Goal: Transaction & Acquisition: Purchase product/service

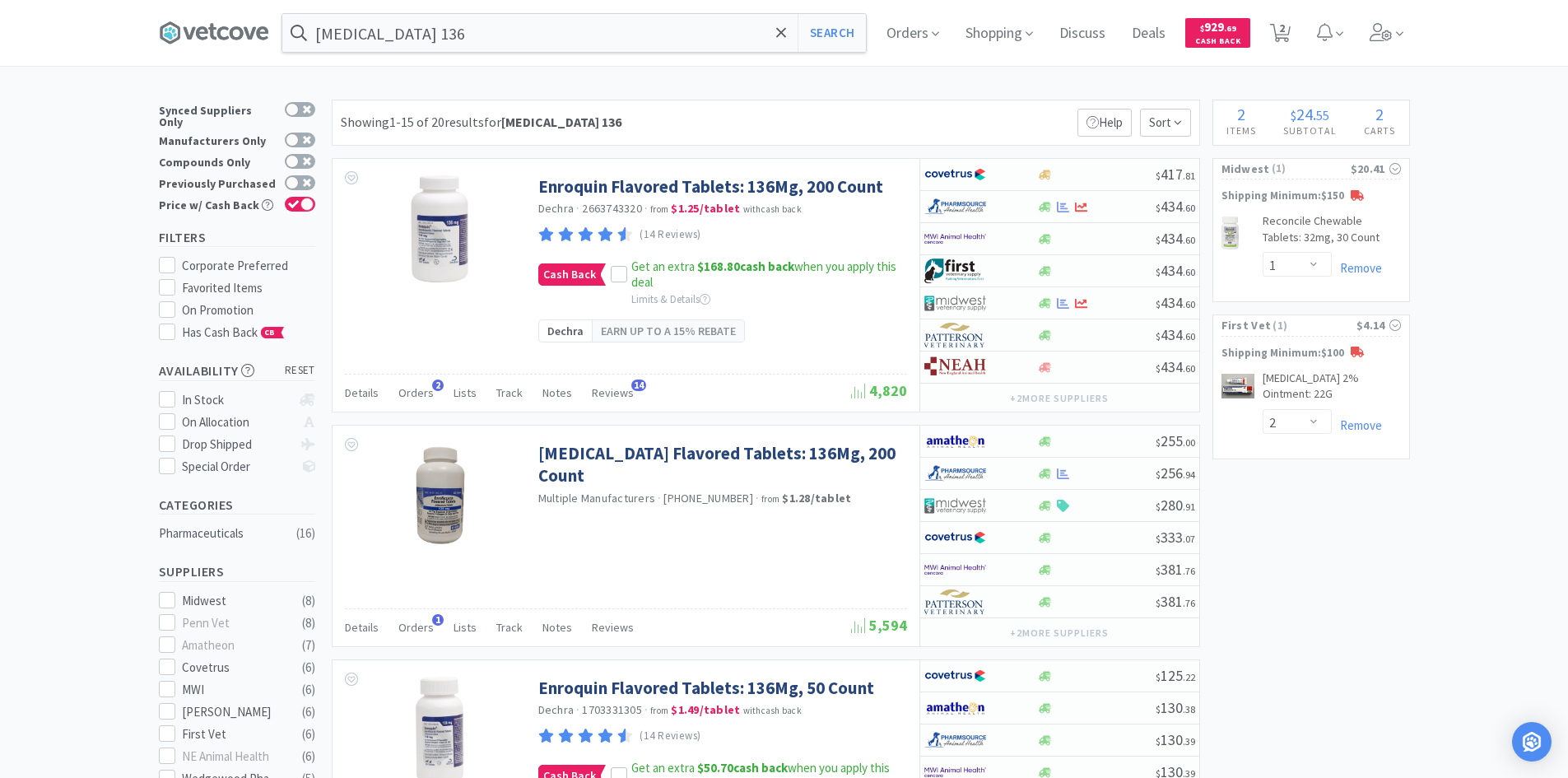
select select "1"
select select "2"
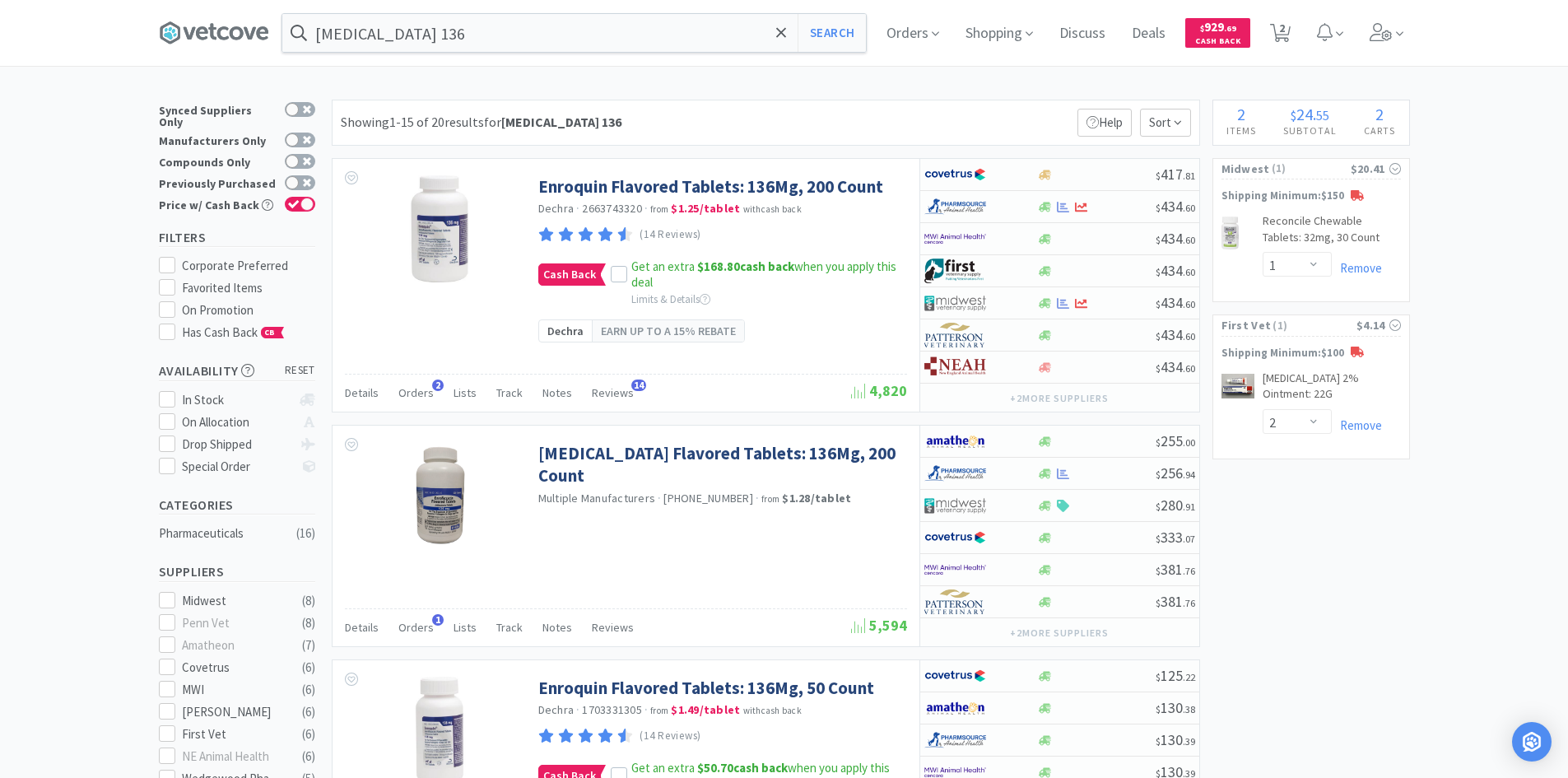
click at [523, 40] on input "enrofloxacin 136" at bounding box center [574, 33] width 583 height 38
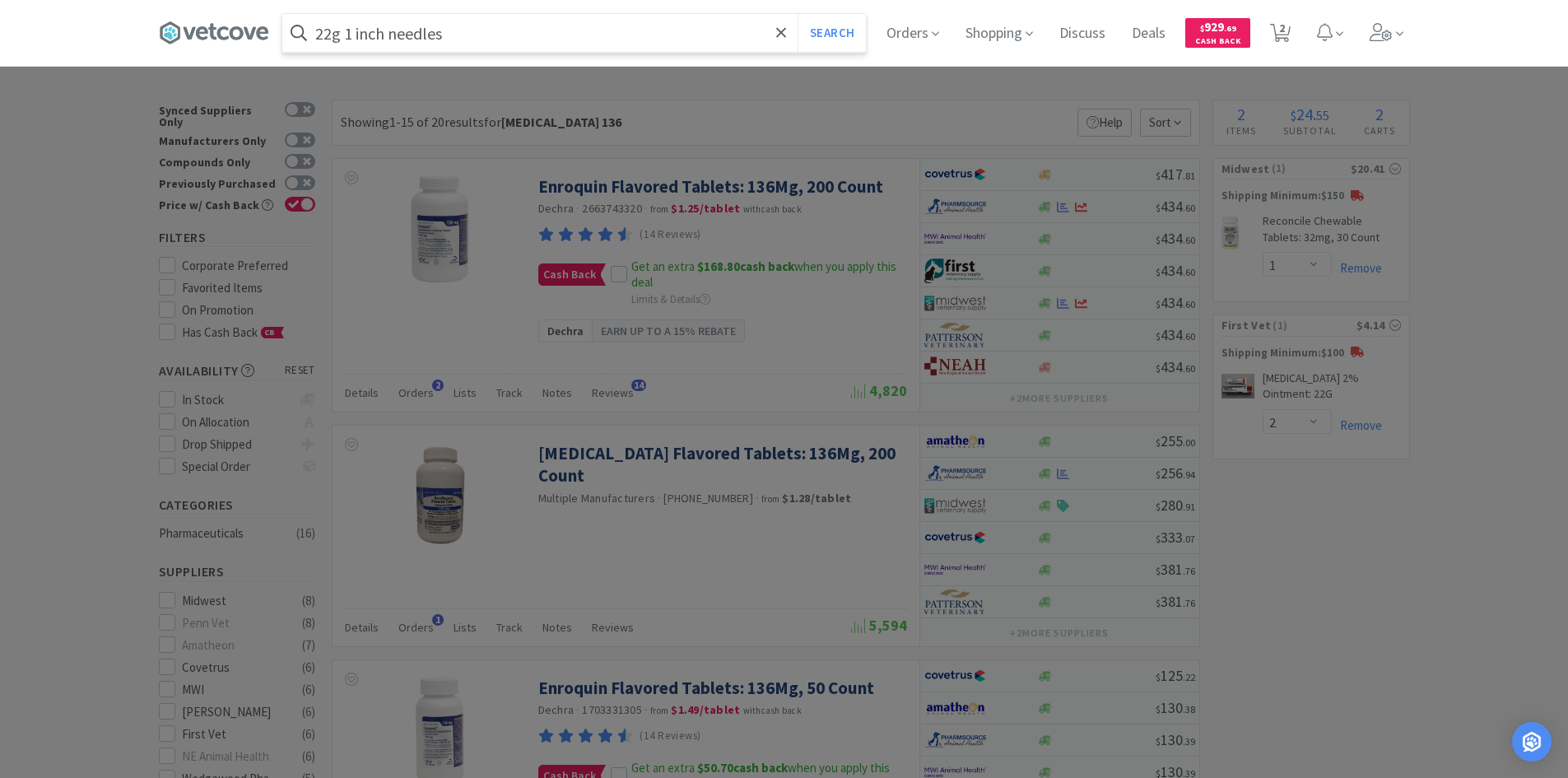
type input "22g 1 inch needles"
click at [797, 14] on button "Search" at bounding box center [832, 33] width 69 height 38
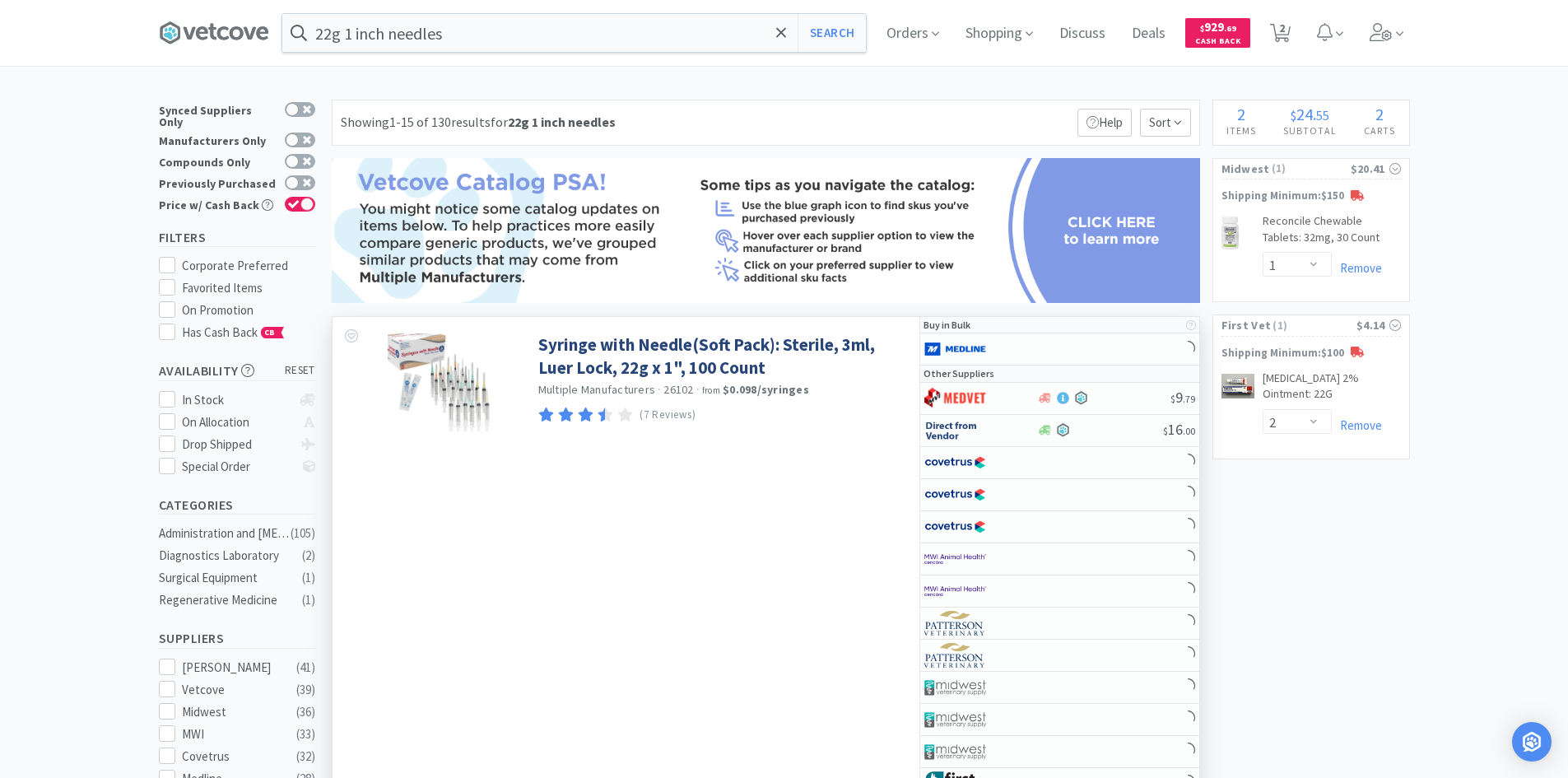
scroll to position [659, 0]
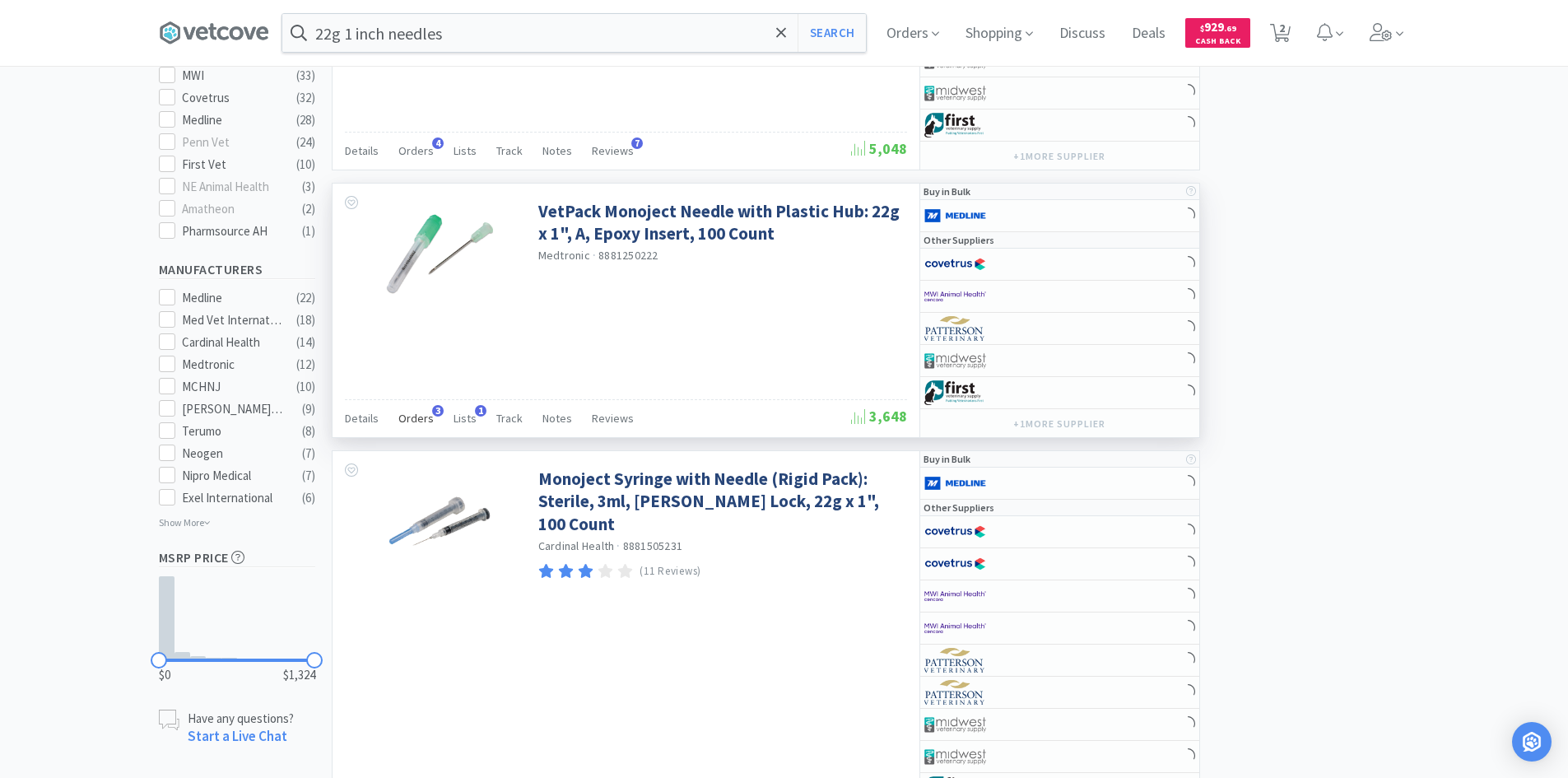
click at [424, 418] on span "Orders" at bounding box center [416, 418] width 35 height 15
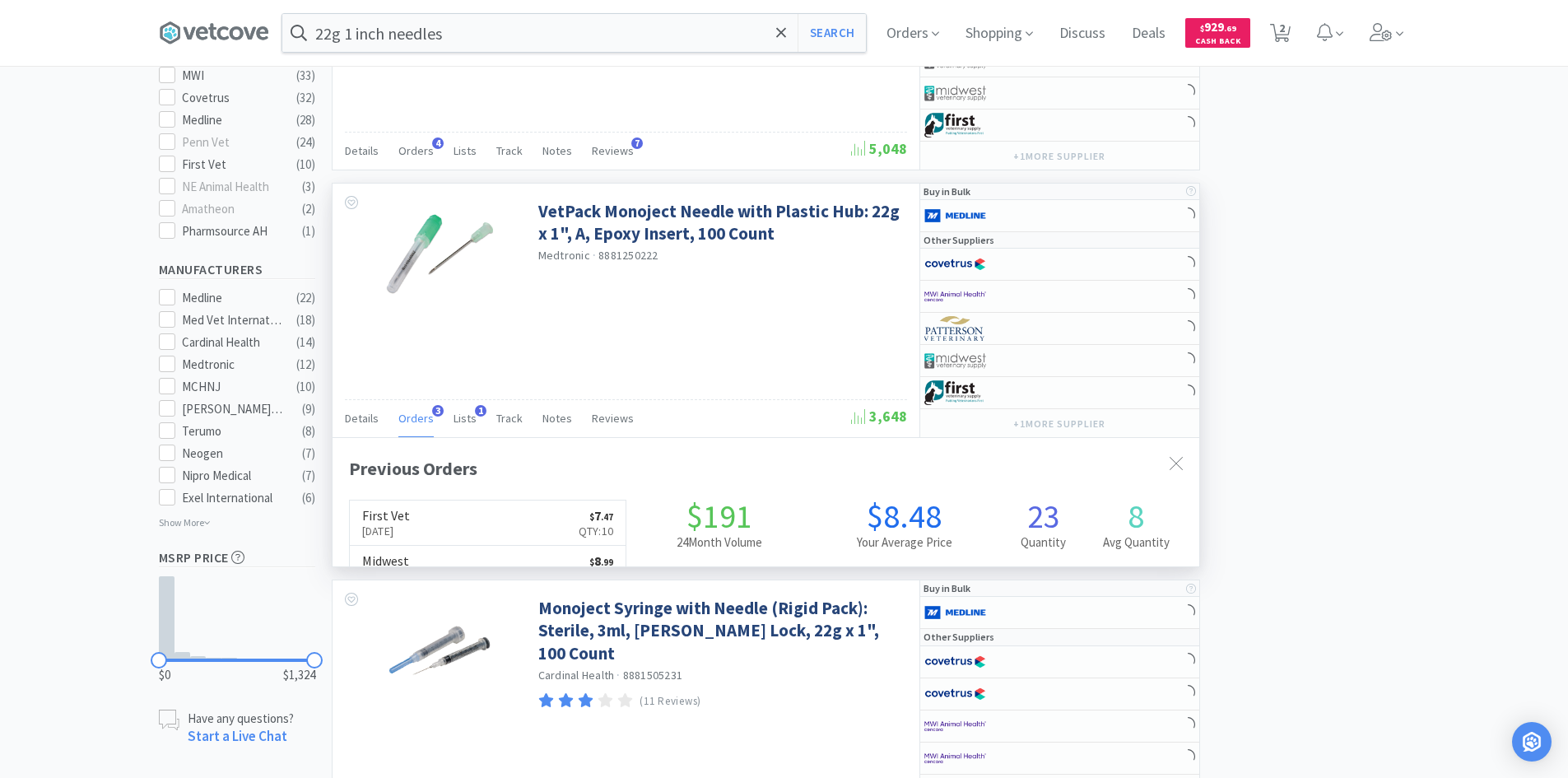
scroll to position [426, 867]
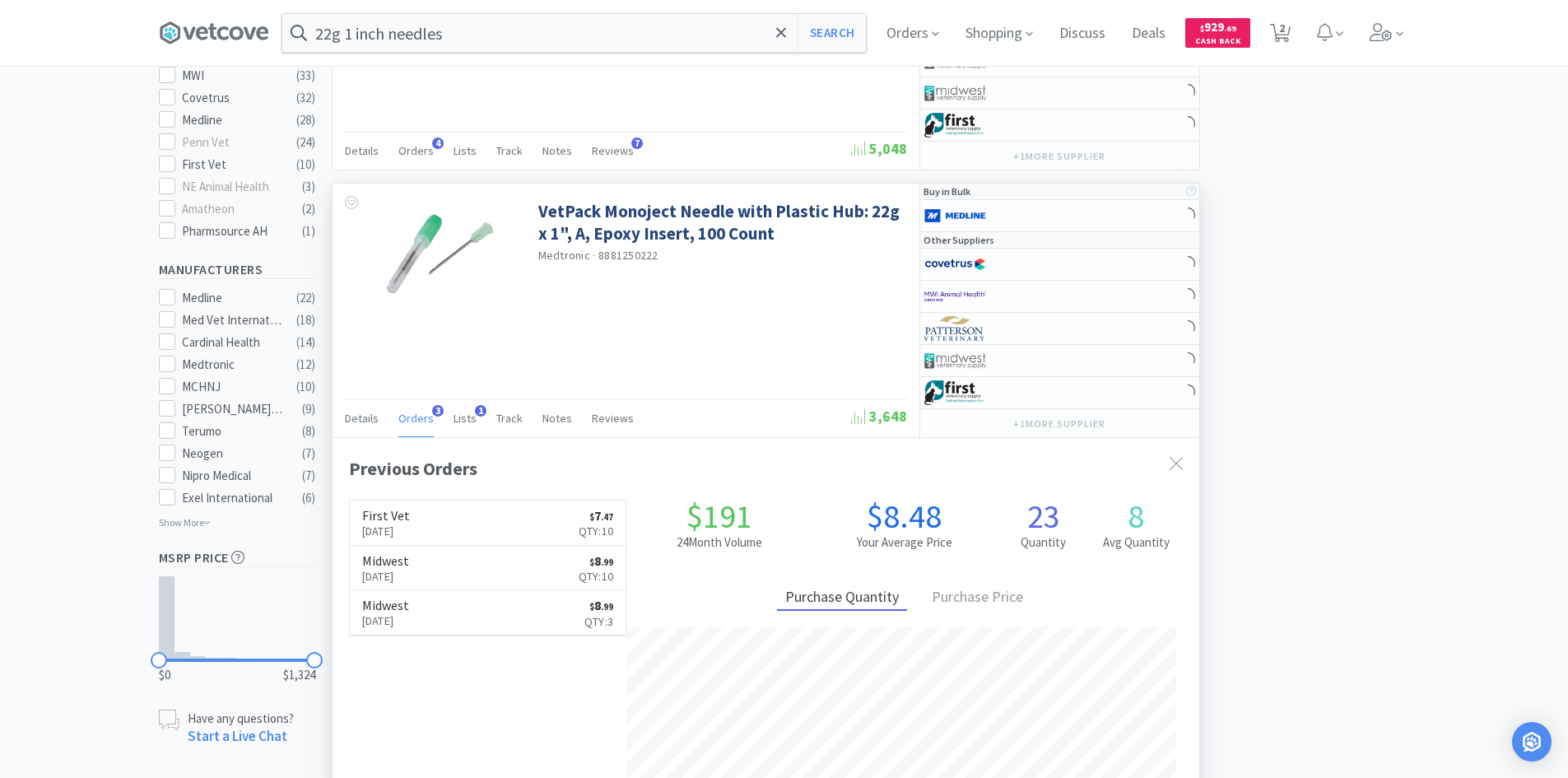
click at [424, 418] on span "Orders" at bounding box center [416, 418] width 35 height 15
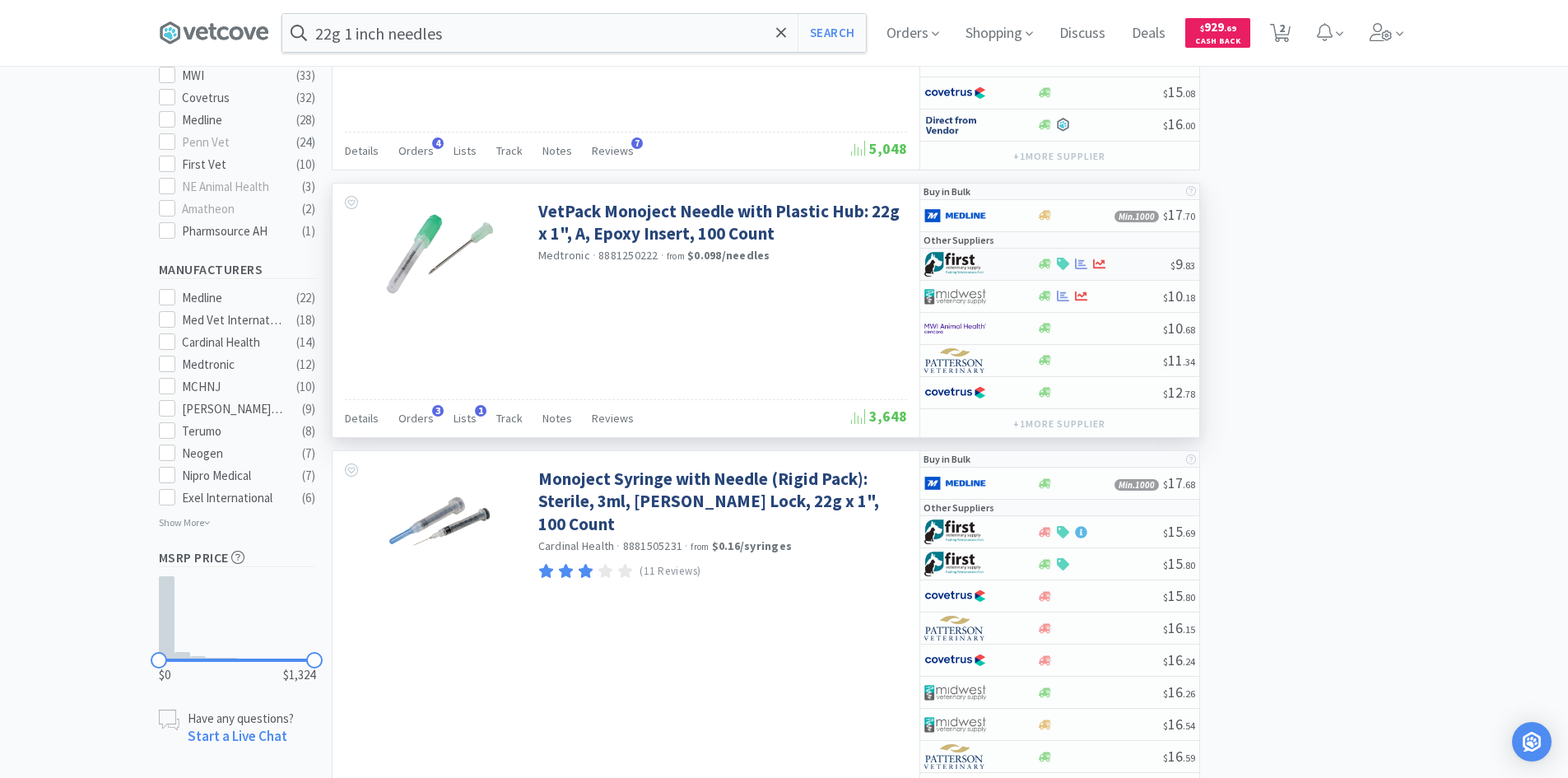
click at [1014, 266] on div at bounding box center [969, 264] width 90 height 28
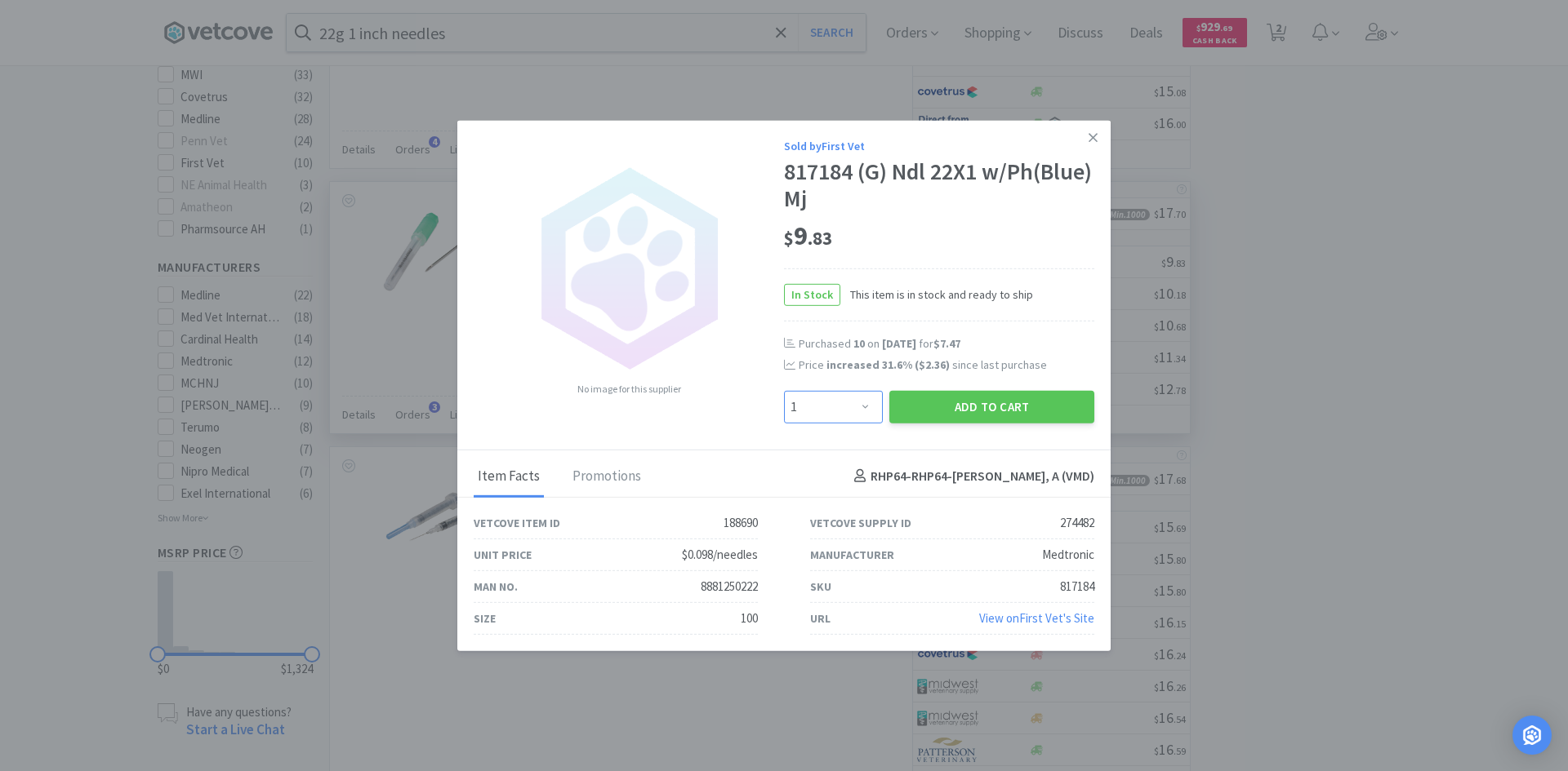
click at [853, 406] on select "Enter Quantity 1 2 3 4 5 6 7 8 9 10 11 12 13 14 15 16 17 18 19 20 Enter Quantity" at bounding box center [833, 406] width 99 height 32
select select "10"
click at [784, 390] on select "Enter Quantity 1 2 3 4 5 6 7 8 9 10 11 12 13 14 15 16 17 18 19 20 Enter Quantity" at bounding box center [833, 406] width 99 height 32
click at [939, 401] on button "Add to Cart" at bounding box center [991, 406] width 205 height 32
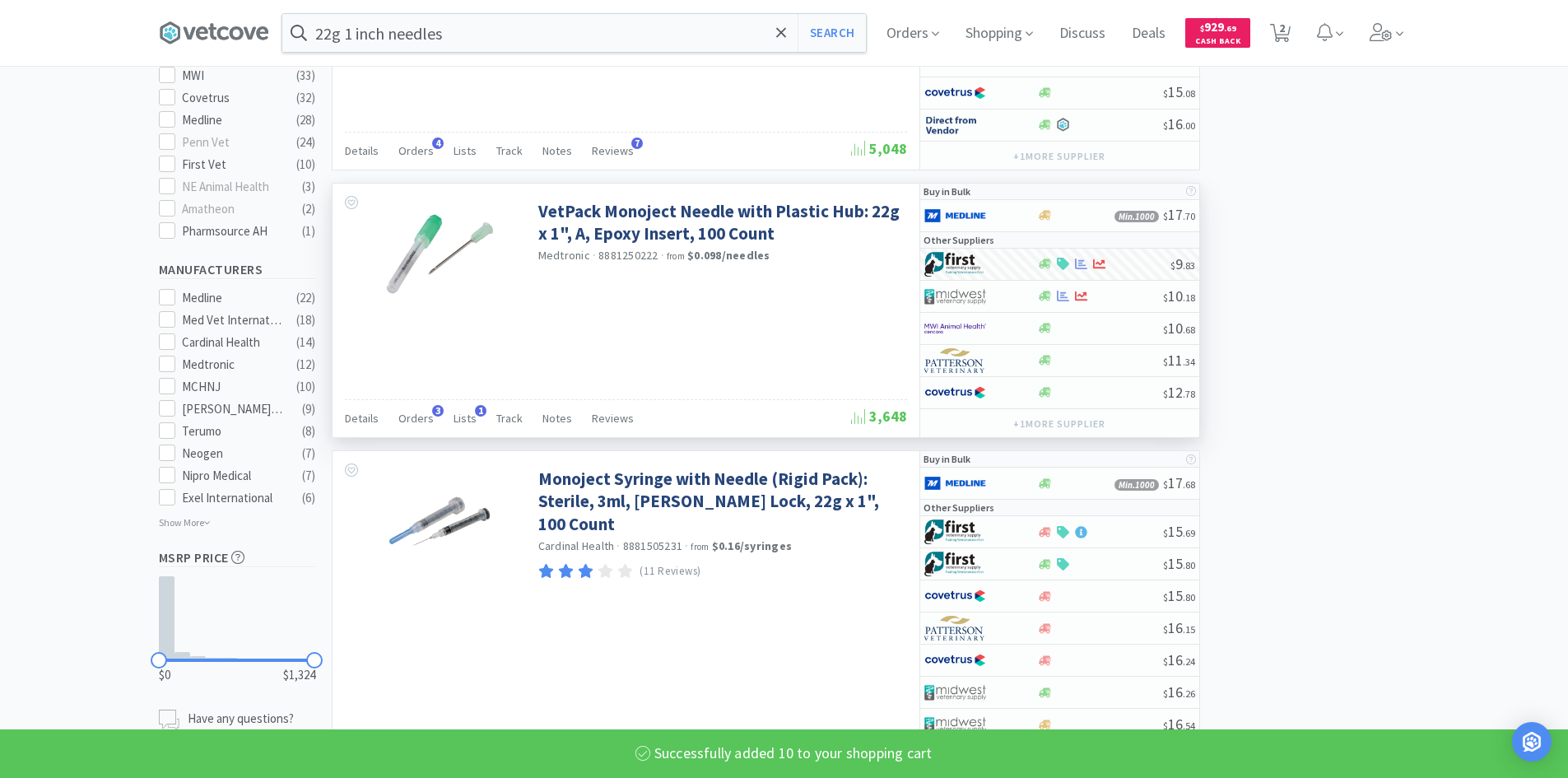
select select "10"
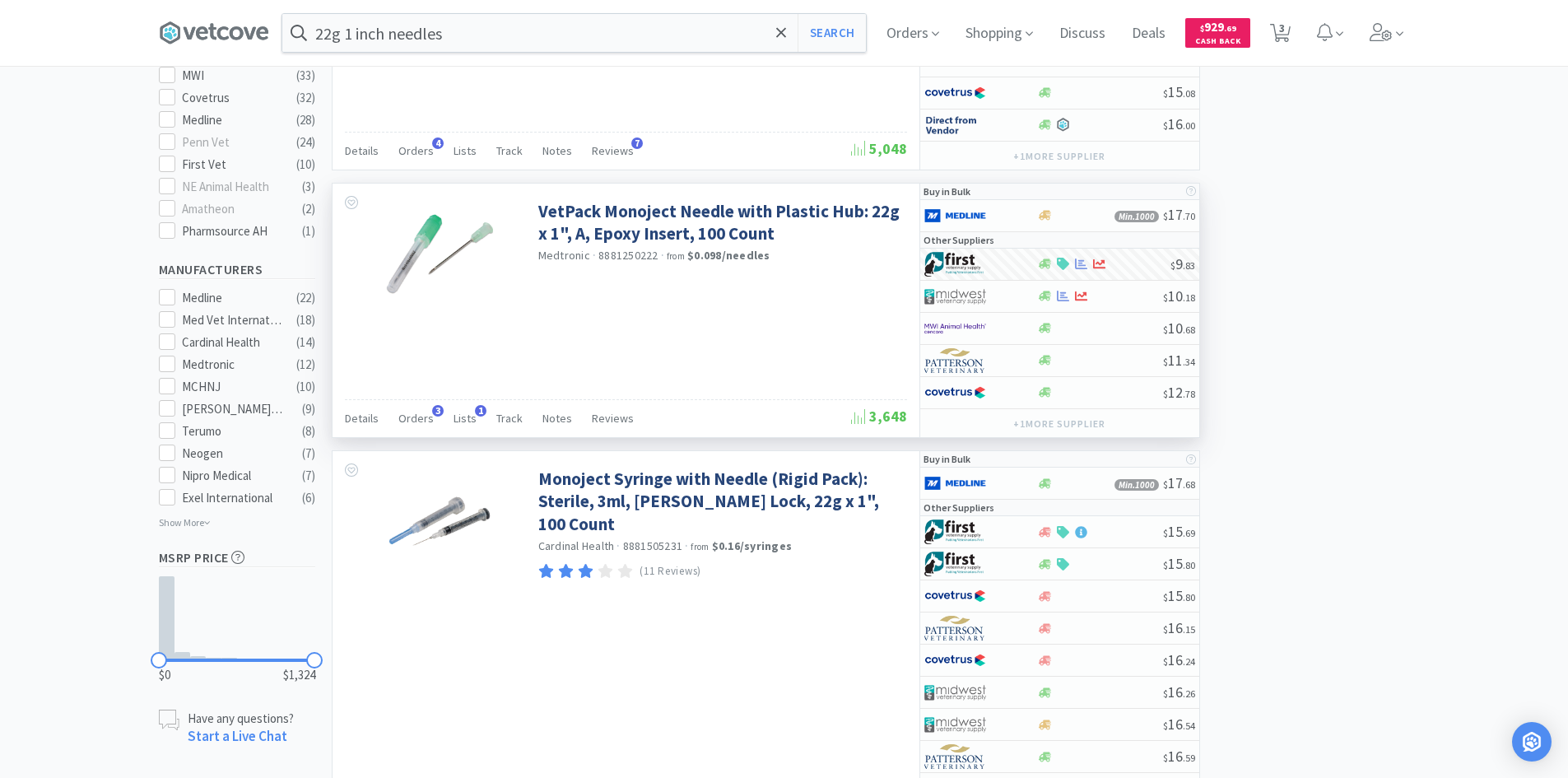
click at [412, 428] on div "Orders 3" at bounding box center [416, 420] width 35 height 31
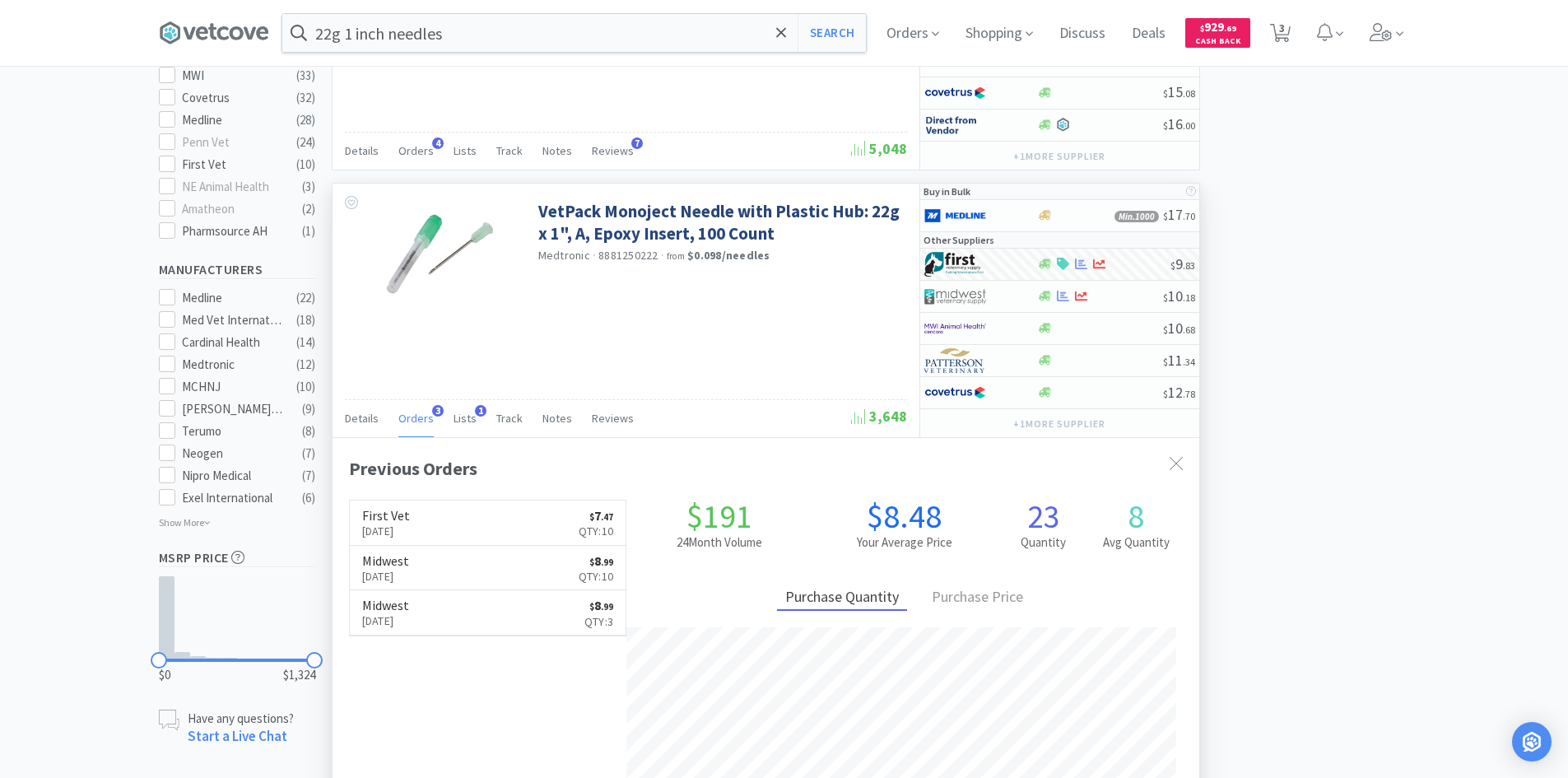
click at [412, 425] on span "Orders" at bounding box center [416, 418] width 35 height 15
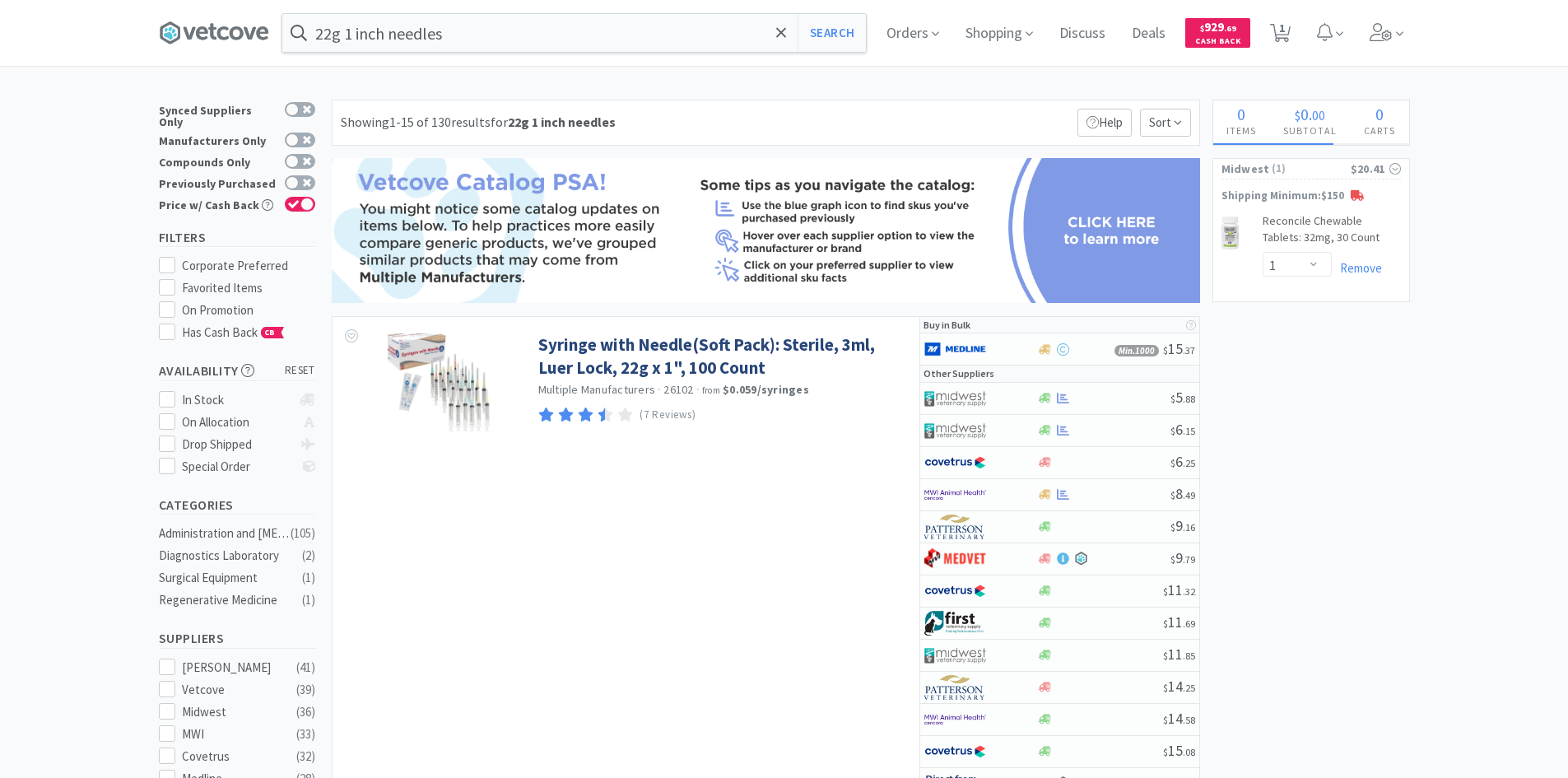
select select "1"
select select "2"
select select "10"
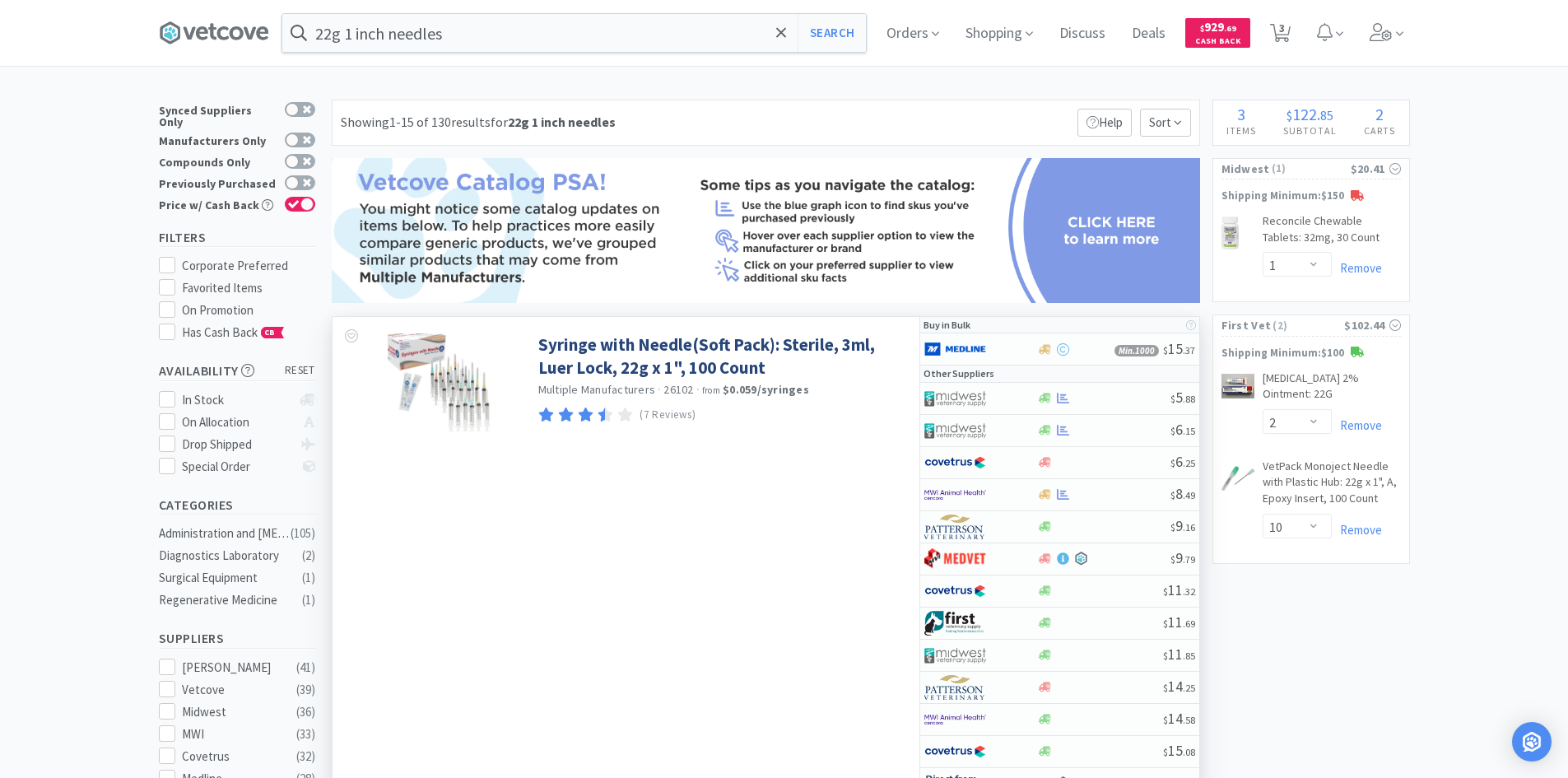
click at [839, 558] on div "Syringe with Needle(Soft Pack): Sterile, 3ml, Luer Lock, 22g x 1", 100 Count Mu…" at bounding box center [625, 573] width 587 height 511
